Goal: Browse casually

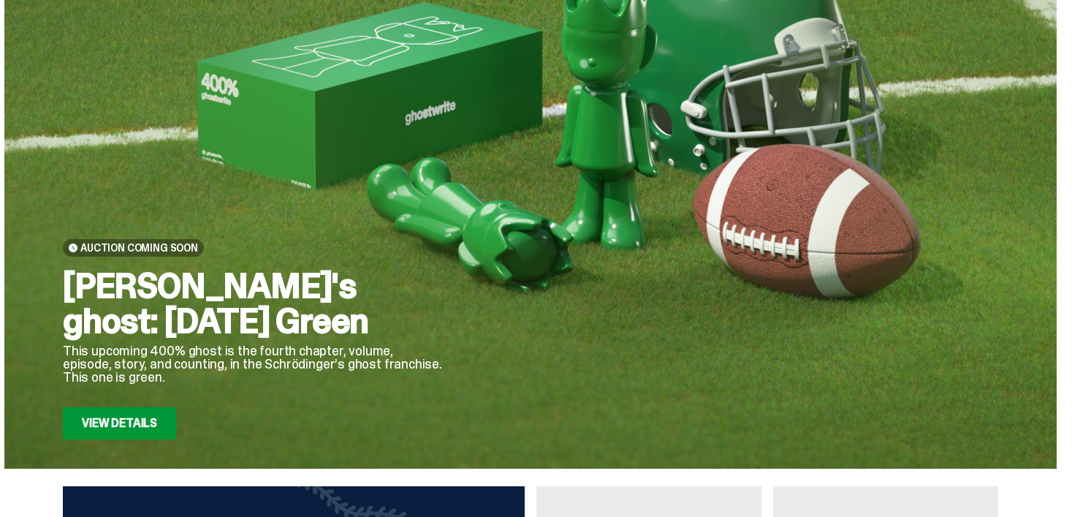
scroll to position [439, 0]
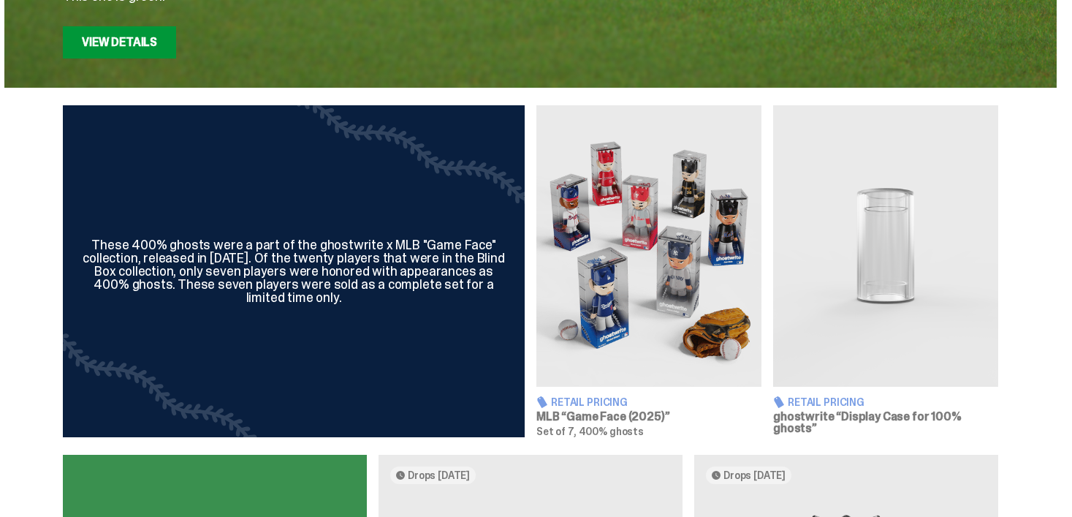
click at [637, 276] on img at bounding box center [649, 245] width 225 height 281
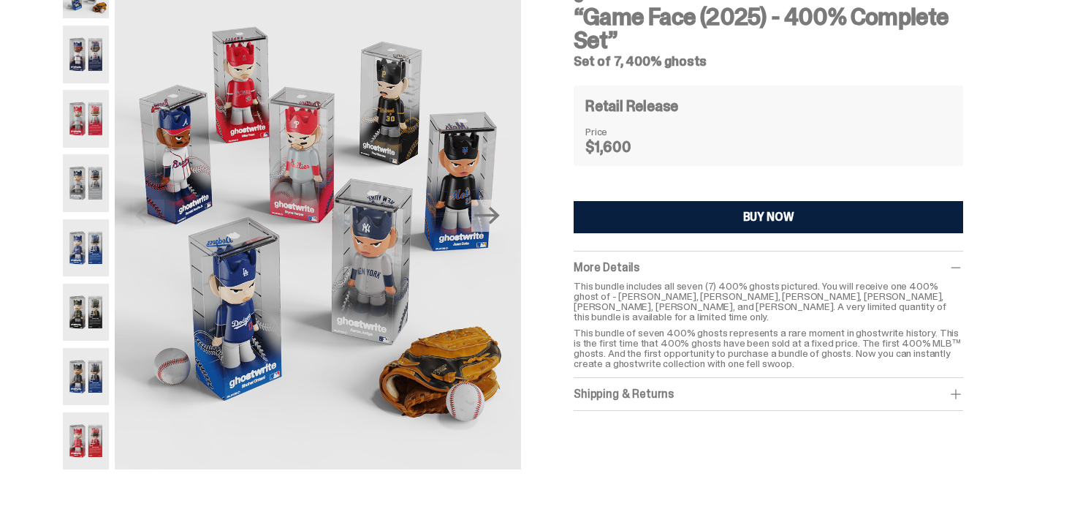
scroll to position [13, 0]
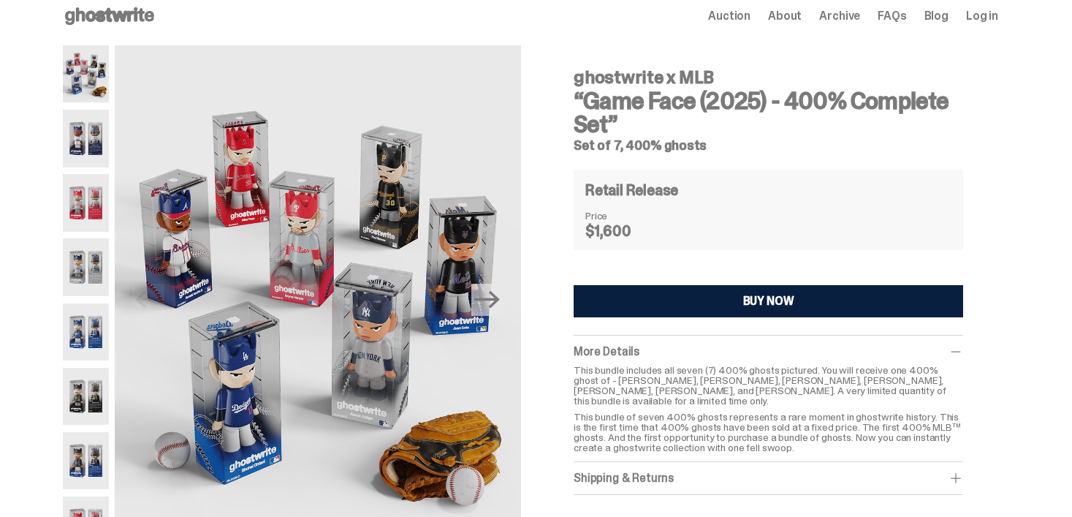
click at [964, 351] on span at bounding box center [956, 351] width 15 height 15
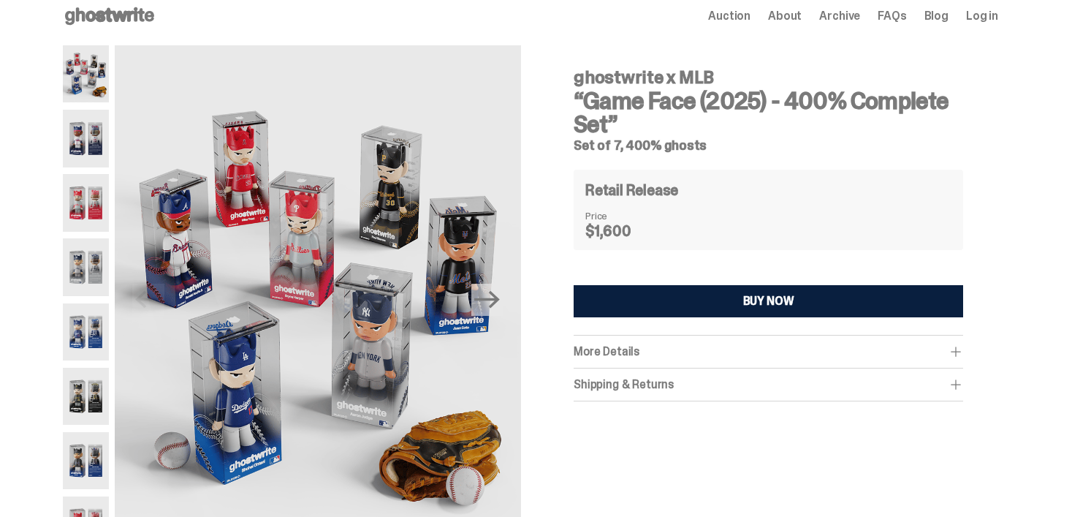
click at [964, 351] on span at bounding box center [956, 351] width 15 height 15
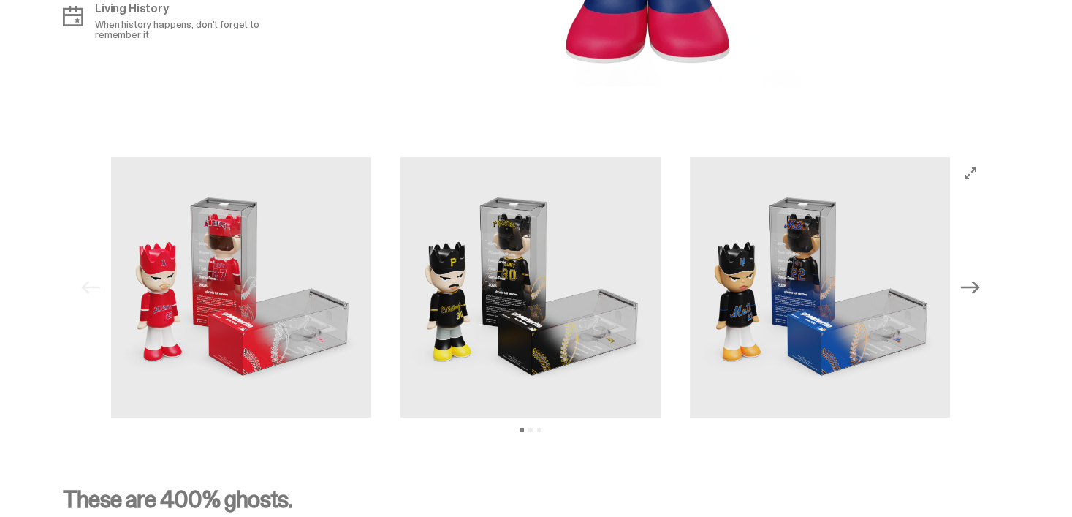
scroll to position [1974, 0]
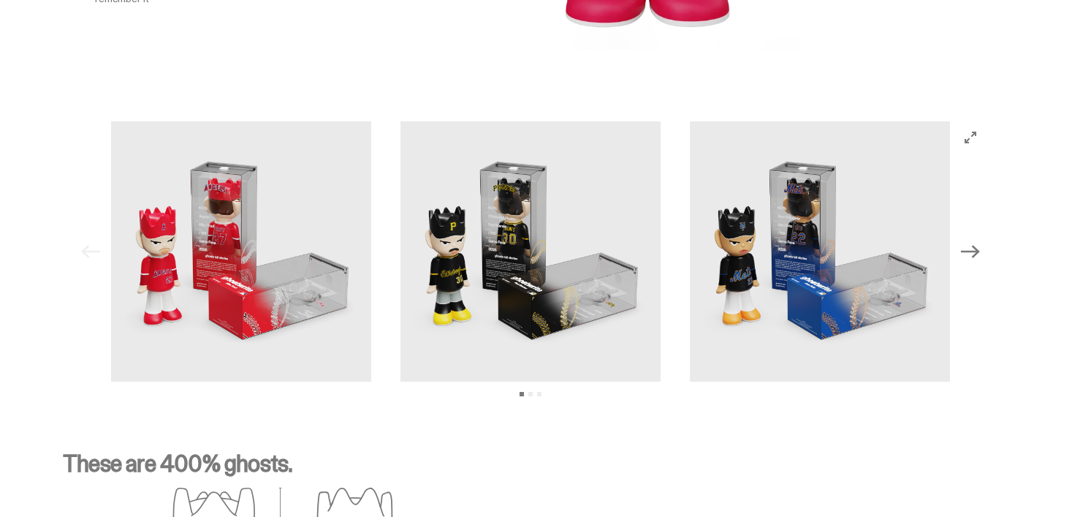
click at [513, 279] on img at bounding box center [531, 251] width 260 height 260
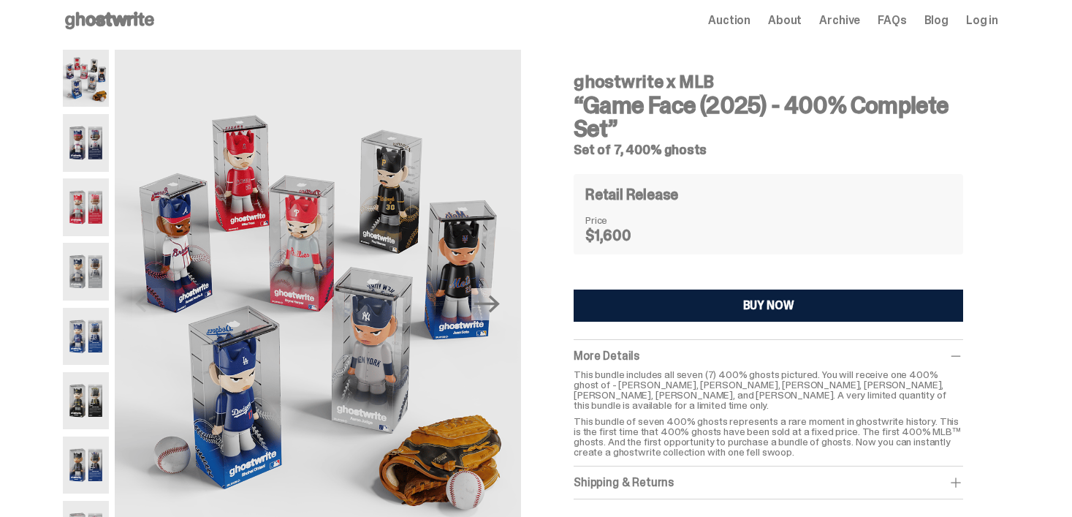
scroll to position [0, 0]
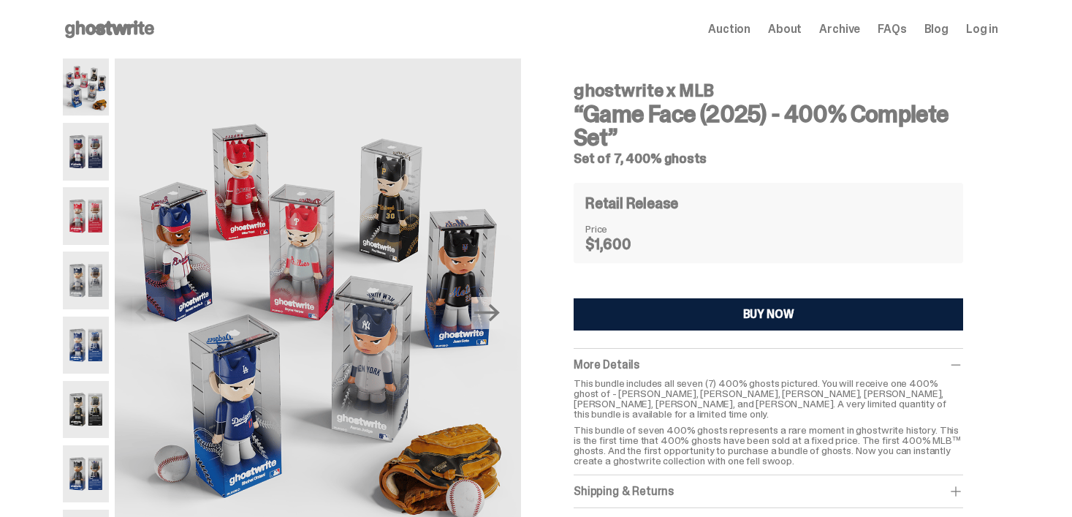
click at [898, 23] on span "FAQs" at bounding box center [892, 29] width 29 height 12
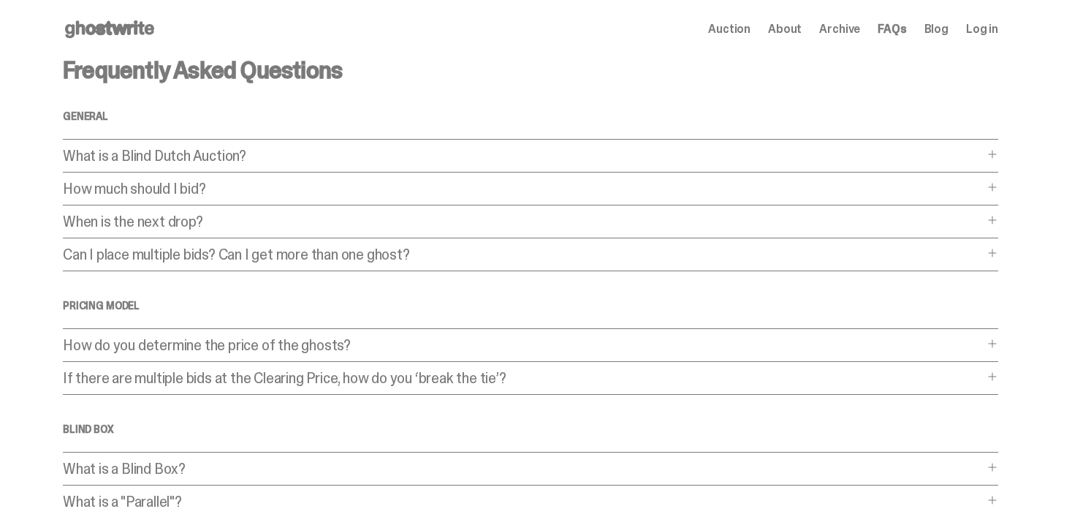
click at [737, 23] on span "Auction" at bounding box center [729, 29] width 42 height 12
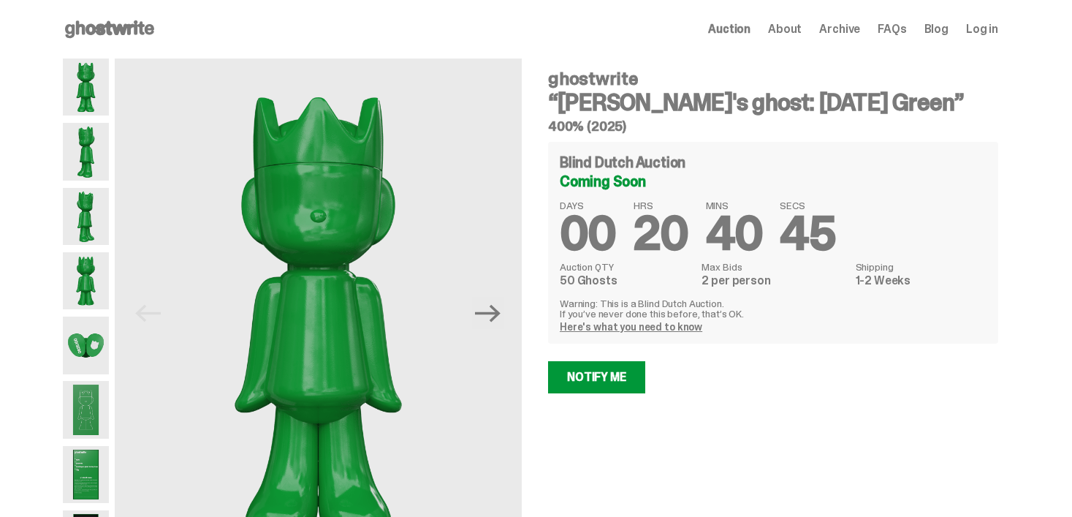
click at [802, 28] on span "About" at bounding box center [785, 29] width 34 height 12
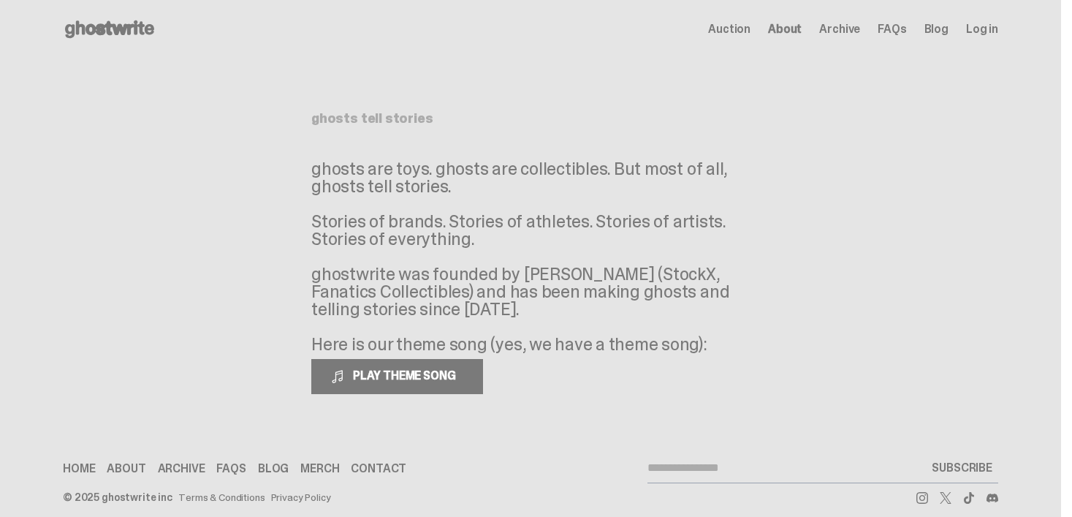
click at [873, 23] on div "Auction About Archive FAQs Blog Log in" at bounding box center [853, 29] width 290 height 18
click at [859, 23] on span "Archive" at bounding box center [839, 29] width 41 height 12
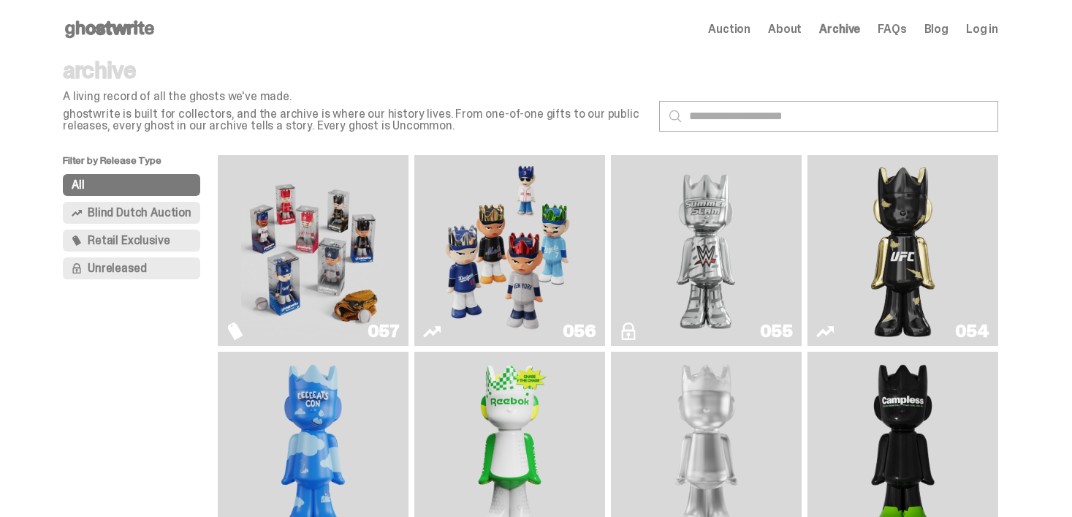
click at [357, 275] on img "Game Face (2025)" at bounding box center [312, 250] width 143 height 179
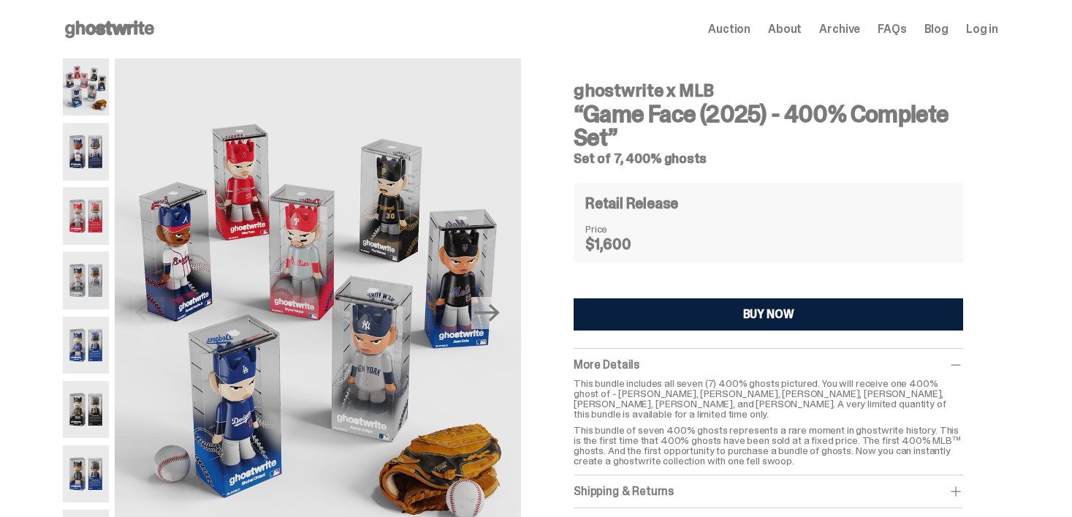
click at [751, 29] on span "Auction" at bounding box center [729, 29] width 42 height 12
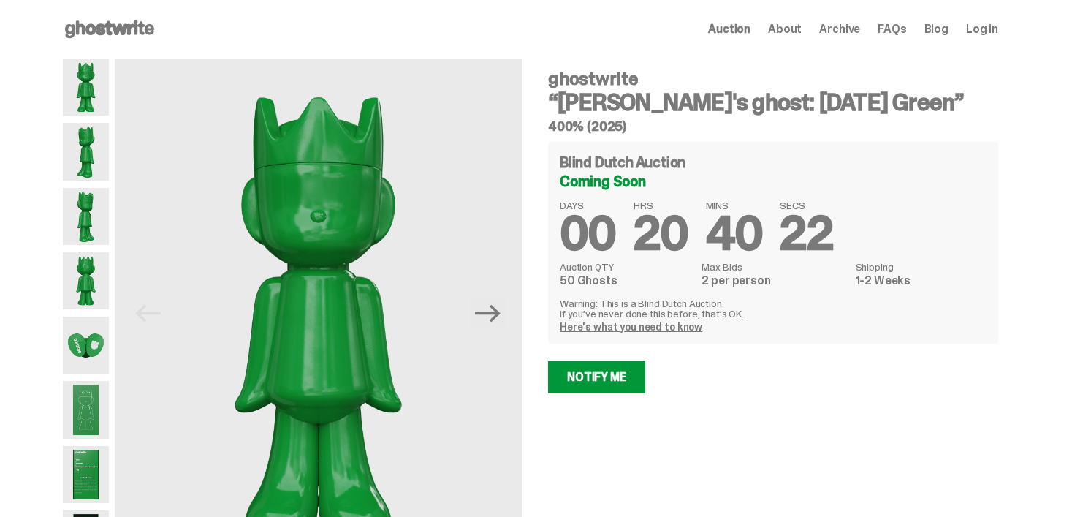
click at [751, 29] on span "Auction" at bounding box center [729, 29] width 42 height 12
click at [844, 28] on span "Archive" at bounding box center [839, 29] width 41 height 12
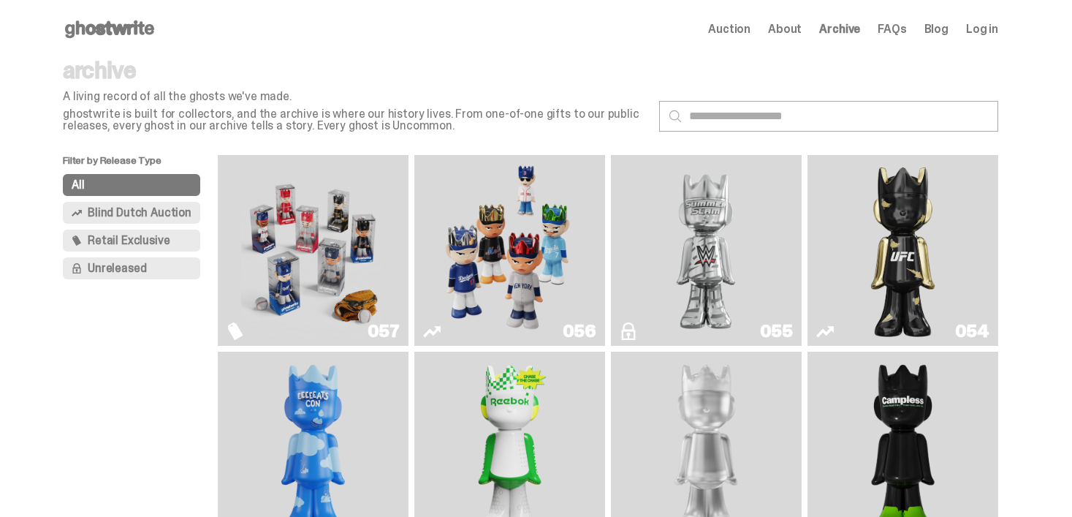
click at [529, 246] on img "Game Face (2025)" at bounding box center [509, 250] width 143 height 179
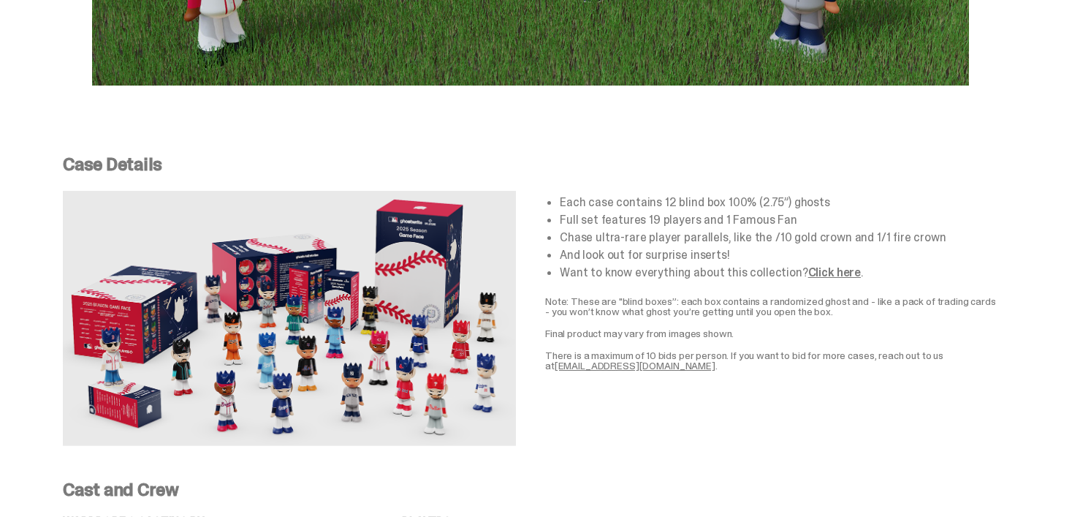
scroll to position [2632, 0]
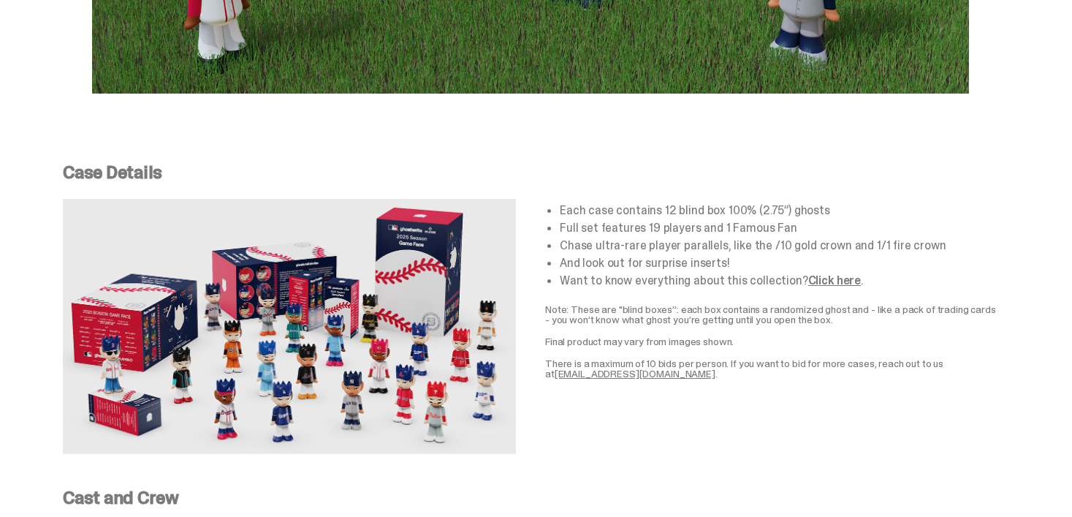
click at [833, 273] on link "Click here" at bounding box center [835, 280] width 53 height 15
click at [830, 273] on link "Click here" at bounding box center [835, 280] width 53 height 15
